Goal: Navigation & Orientation: Find specific page/section

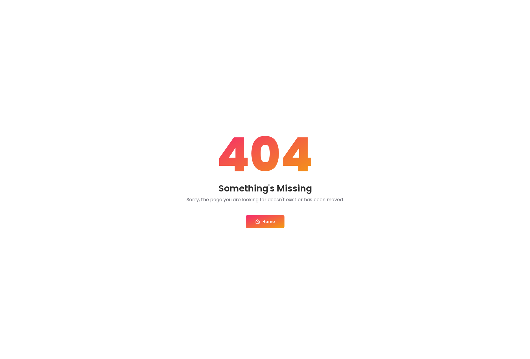
click at [265, 223] on link "Home" at bounding box center [265, 221] width 39 height 13
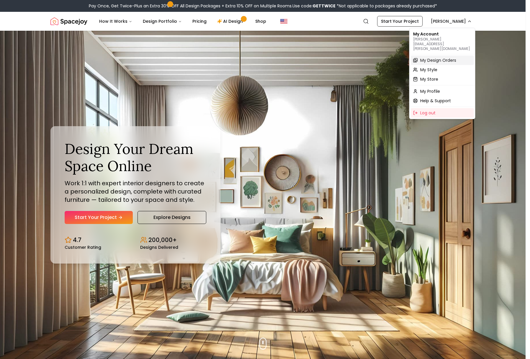
click at [438, 57] on span "My Design Orders" at bounding box center [439, 60] width 36 height 6
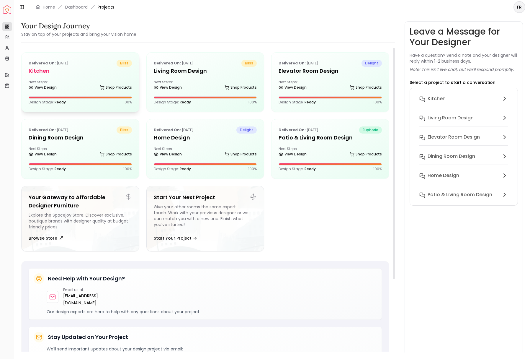
click at [52, 71] on h5 "Kitchen" at bounding box center [80, 71] width 103 height 8
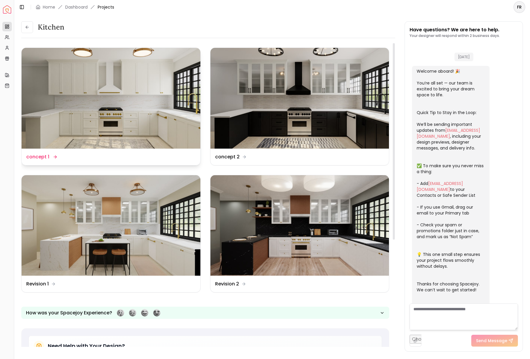
scroll to position [94, 0]
